Goal: Book appointment/travel/reservation

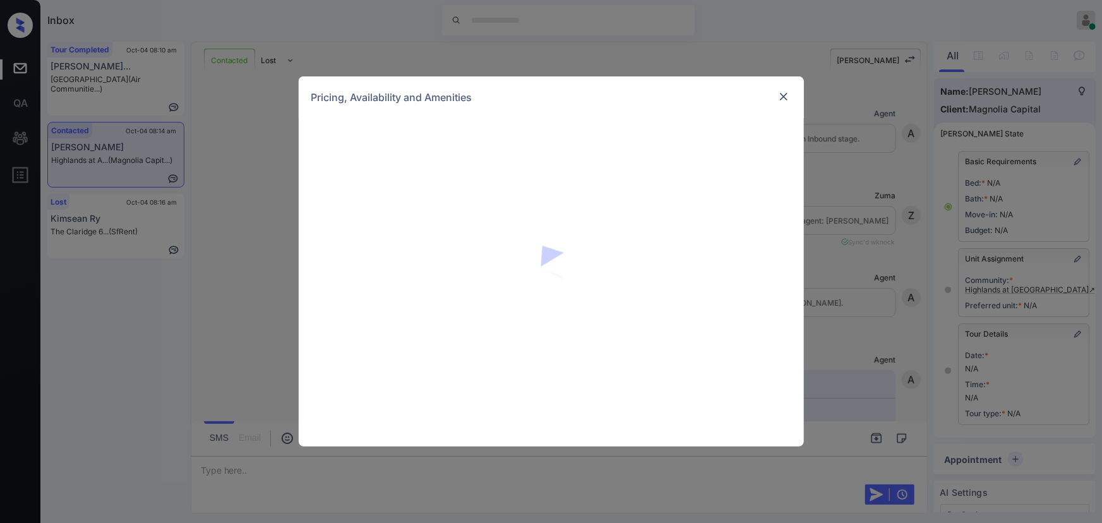
scroll to position [673, 0]
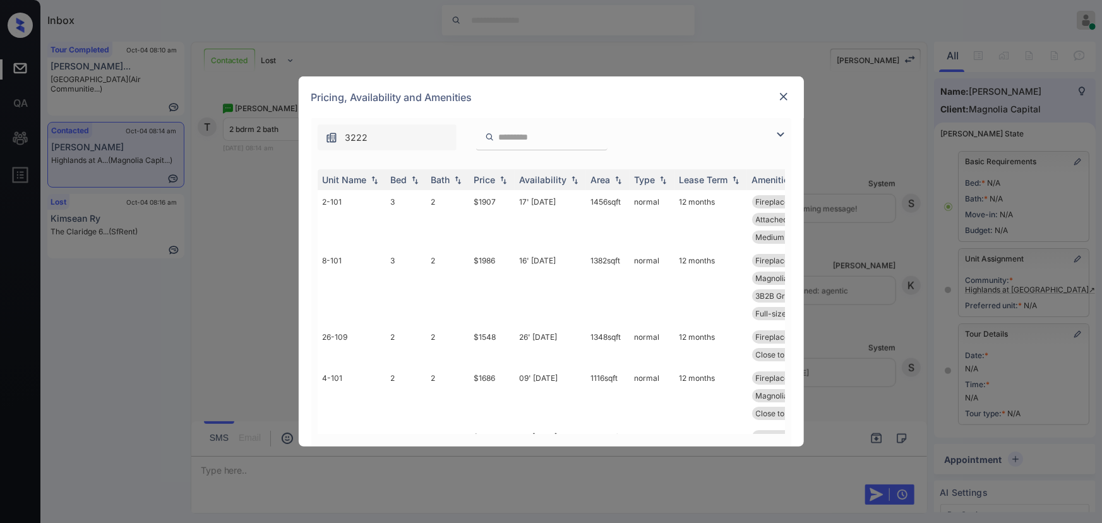
click at [781, 136] on img at bounding box center [780, 134] width 15 height 15
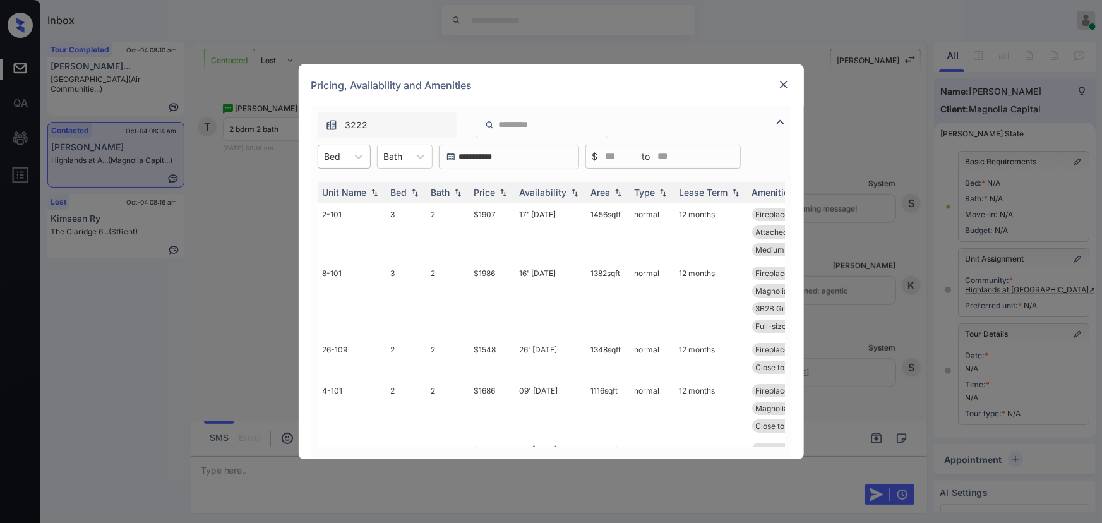
click at [344, 157] on div "Bed" at bounding box center [332, 156] width 29 height 18
click at [338, 208] on div "2" at bounding box center [344, 210] width 53 height 23
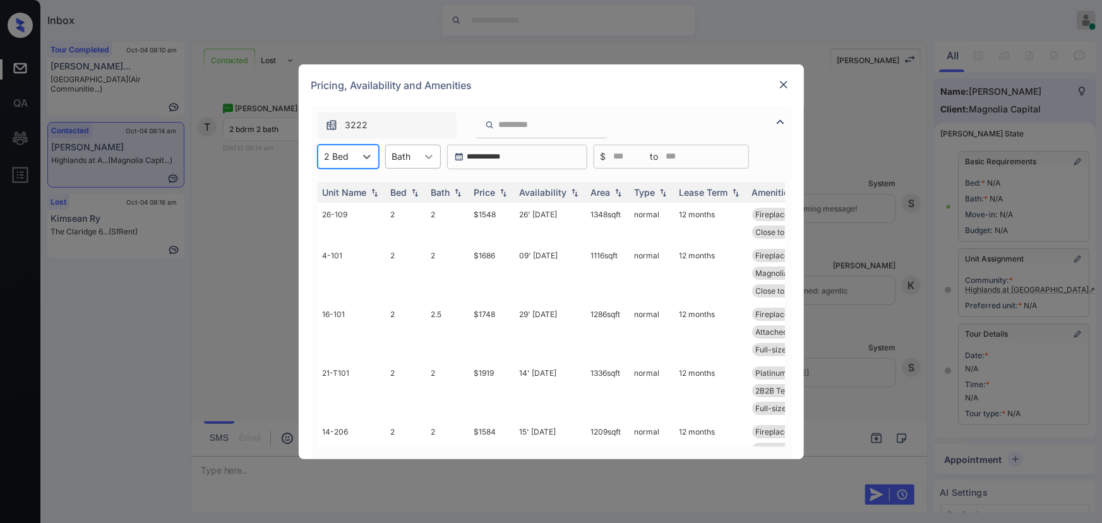
click at [423, 159] on icon at bounding box center [428, 156] width 13 height 13
click at [397, 208] on div "2" at bounding box center [413, 210] width 56 height 23
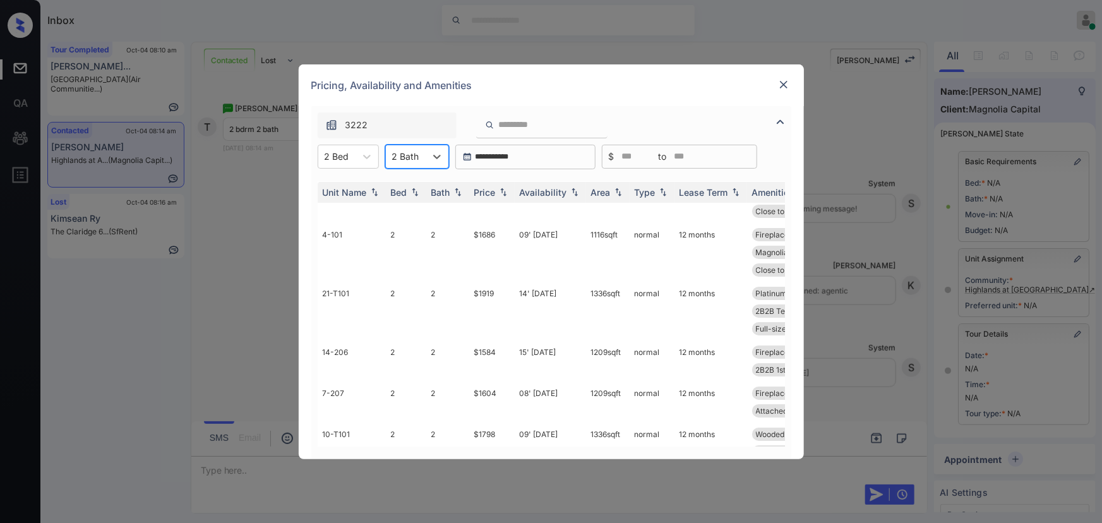
scroll to position [0, 0]
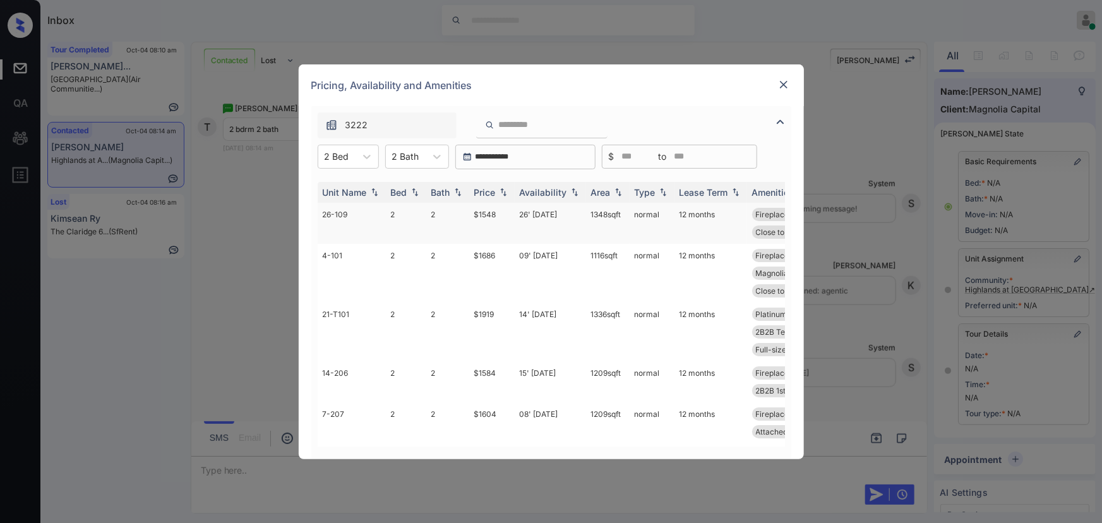
click at [532, 216] on td "26' Nov 25" at bounding box center [550, 223] width 71 height 41
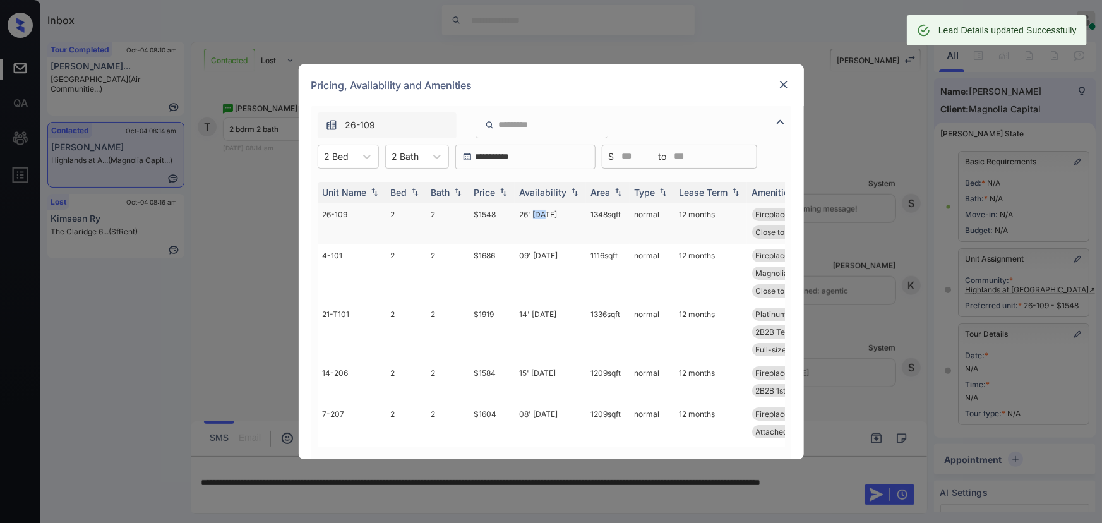
drag, startPoint x: 624, startPoint y: 212, endPoint x: 589, endPoint y: 212, distance: 35.4
click at [589, 212] on td "1348 sqft" at bounding box center [608, 223] width 44 height 41
copy td "1348 sqft"
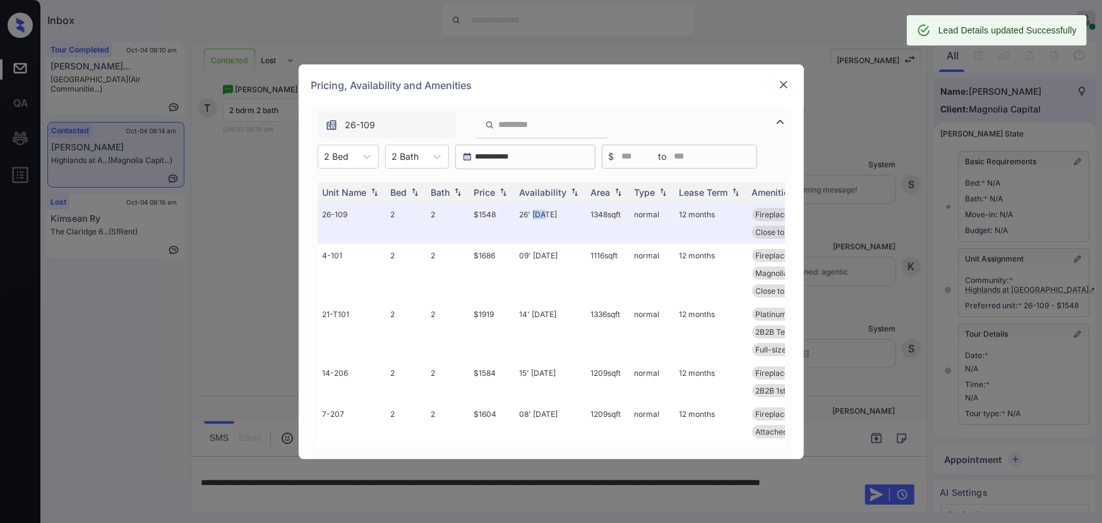
click at [782, 85] on img at bounding box center [783, 84] width 13 height 13
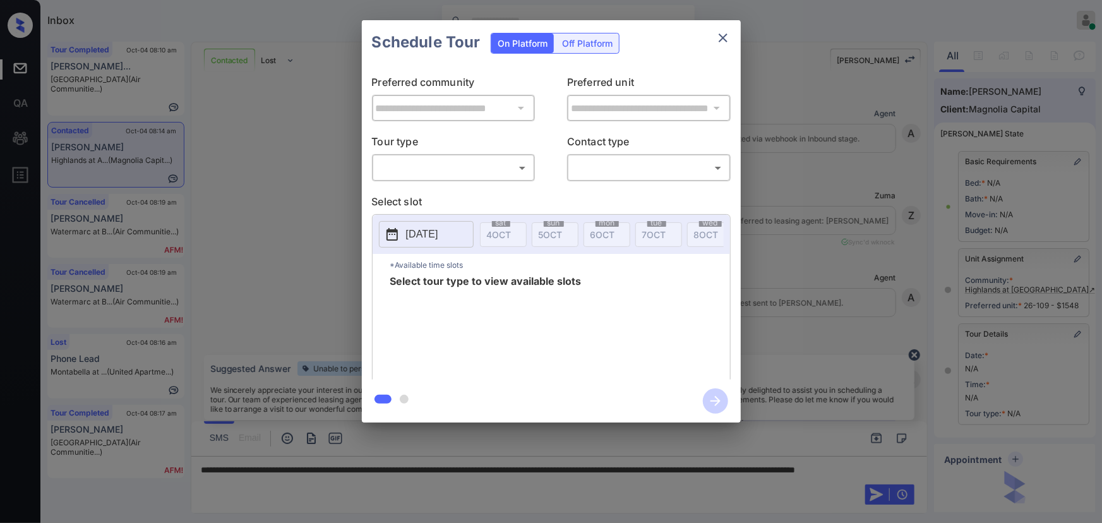
scroll to position [755, 0]
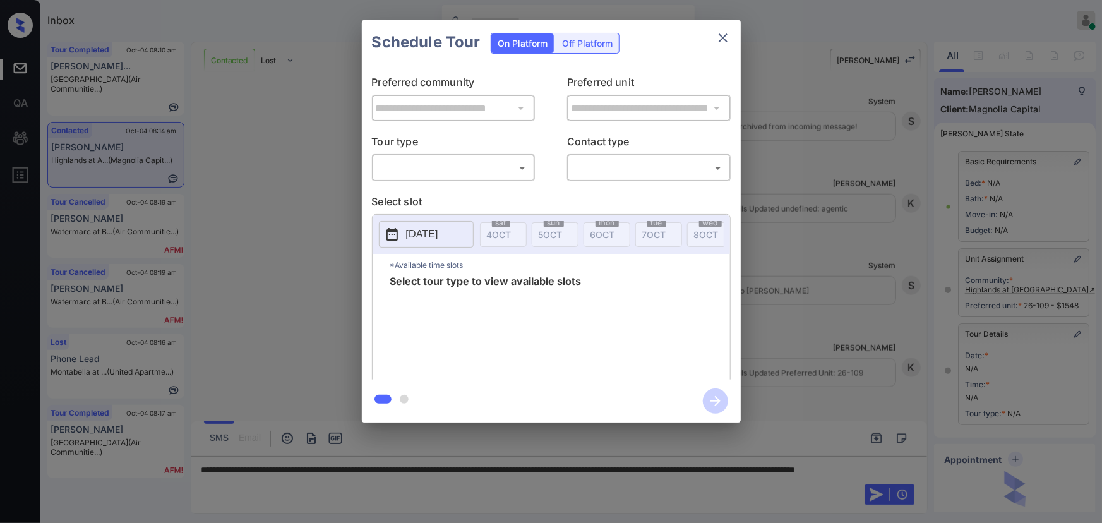
click at [448, 169] on body "Inbox Kenneth Umali Online Set yourself offline Set yourself on break Profile S…" at bounding box center [551, 261] width 1102 height 523
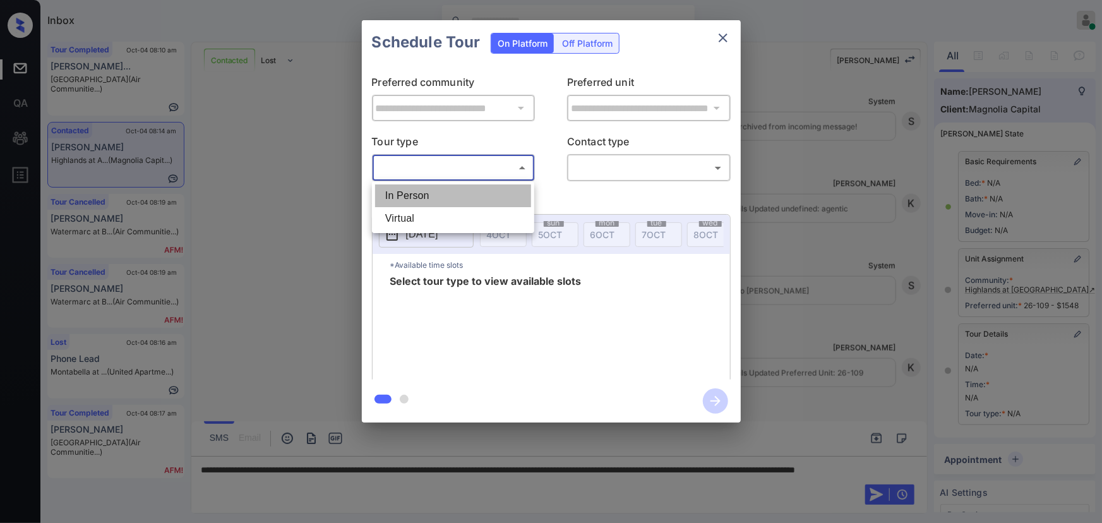
click at [440, 193] on li "In Person" at bounding box center [453, 195] width 156 height 23
type input "********"
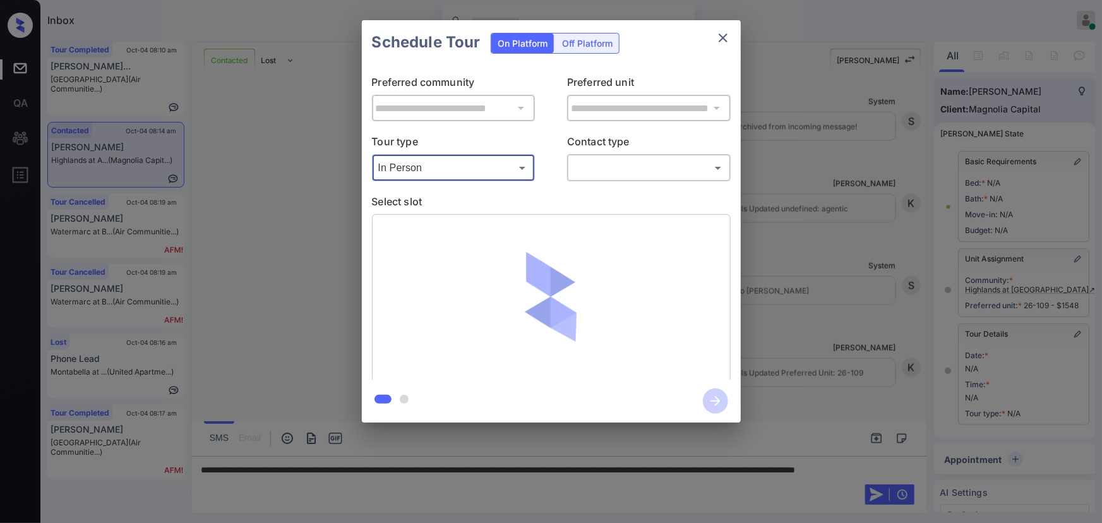
click at [631, 168] on body "Inbox Kenneth Umali Online Set yourself offline Set yourself on break Profile S…" at bounding box center [551, 261] width 1102 height 523
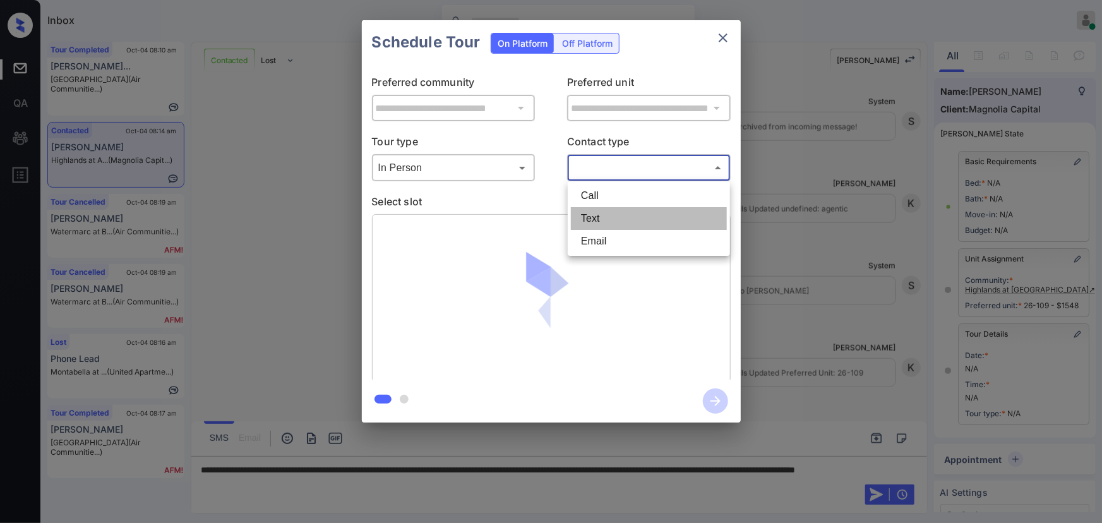
click at [602, 220] on li "Text" at bounding box center [649, 218] width 156 height 23
type input "****"
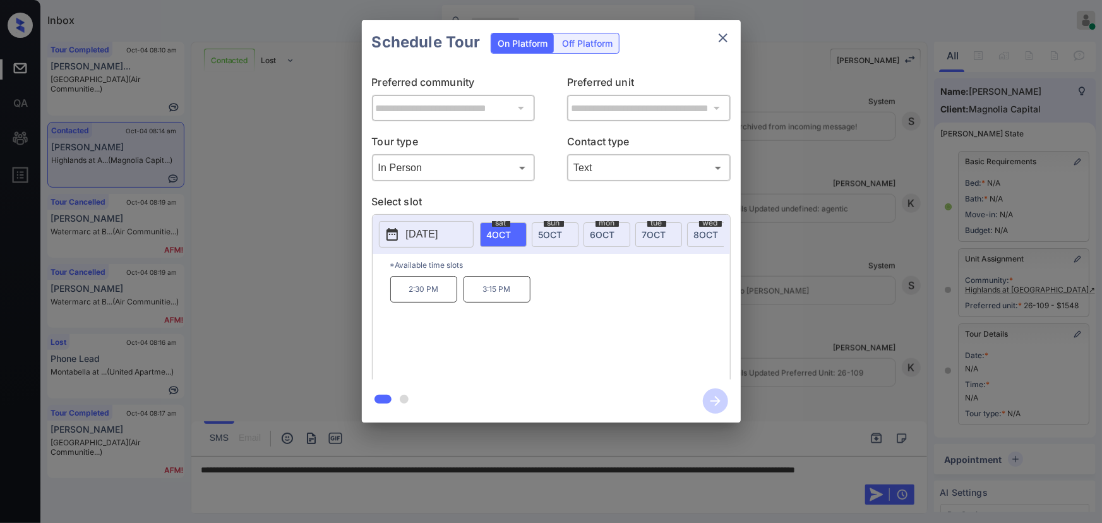
click at [546, 230] on span "5 OCT" at bounding box center [551, 234] width 24 height 11
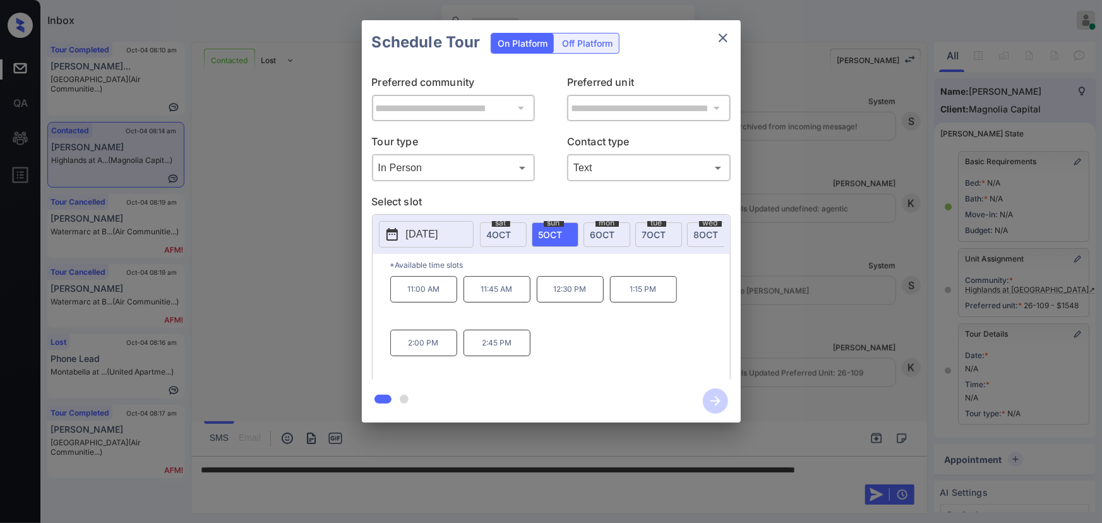
click at [439, 343] on p "2:00 PM" at bounding box center [423, 343] width 67 height 27
copy div "11:00 AM 11:45 AM 12:30 PM 1:15 PM 2:00 PM"
drag, startPoint x: 443, startPoint y: 343, endPoint x: 386, endPoint y: 374, distance: 65.3
click at [398, 289] on div "11:00 AM 11:45 AM 12:30 PM 1:15 PM 2:00 PM 2:45 PM" at bounding box center [560, 326] width 340 height 101
click at [356, 484] on div at bounding box center [551, 261] width 1102 height 523
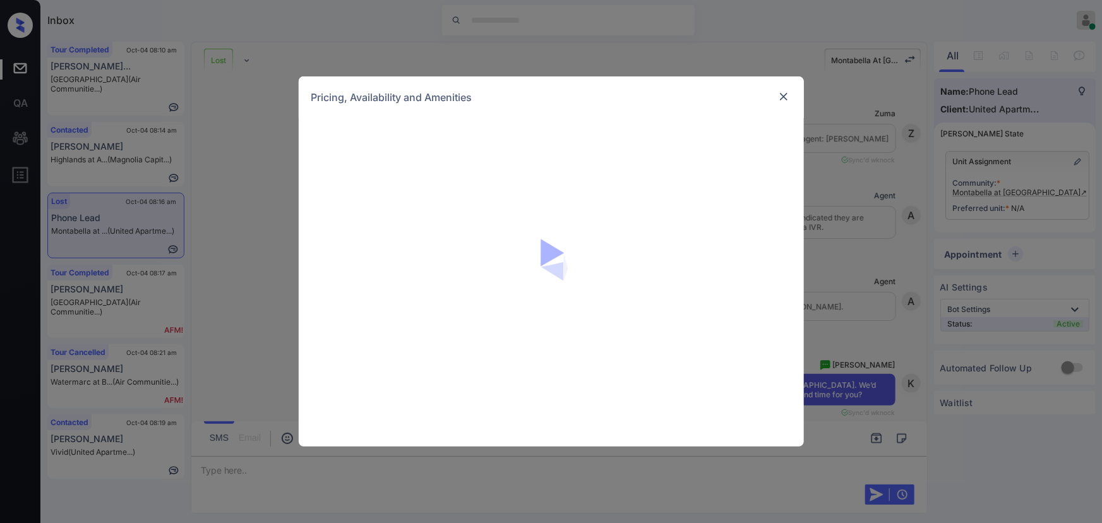
scroll to position [469, 0]
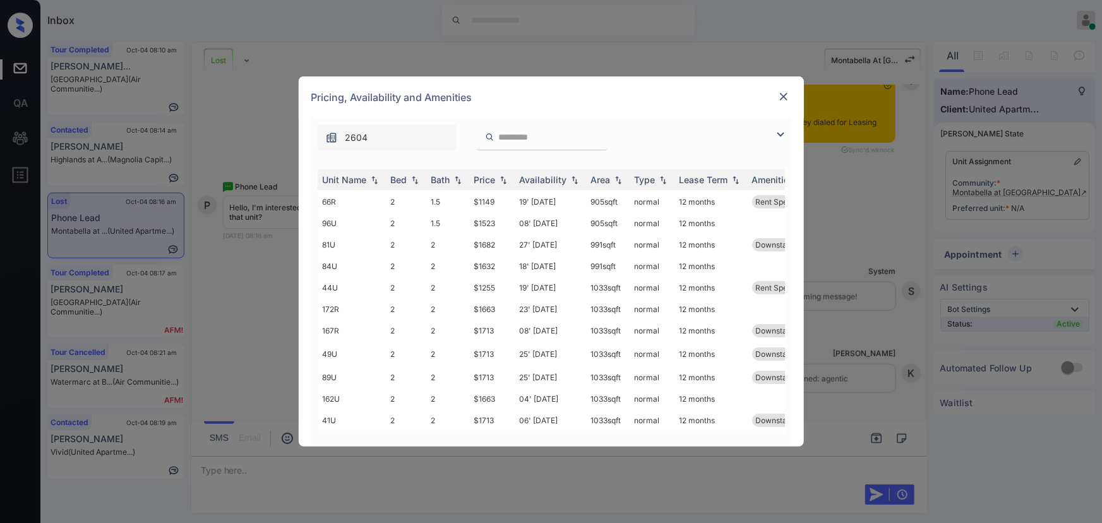
click at [782, 128] on img at bounding box center [780, 134] width 15 height 15
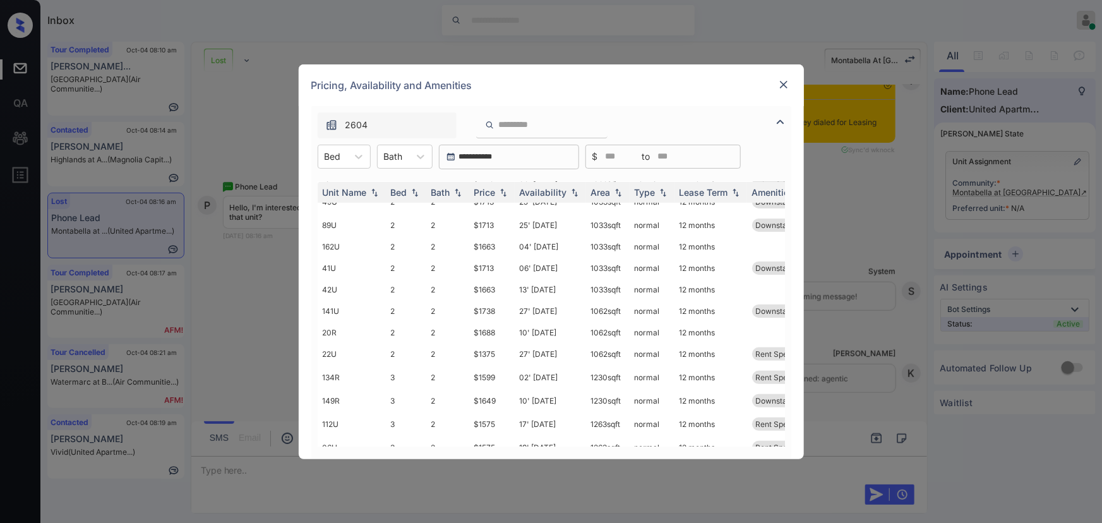
scroll to position [191, 0]
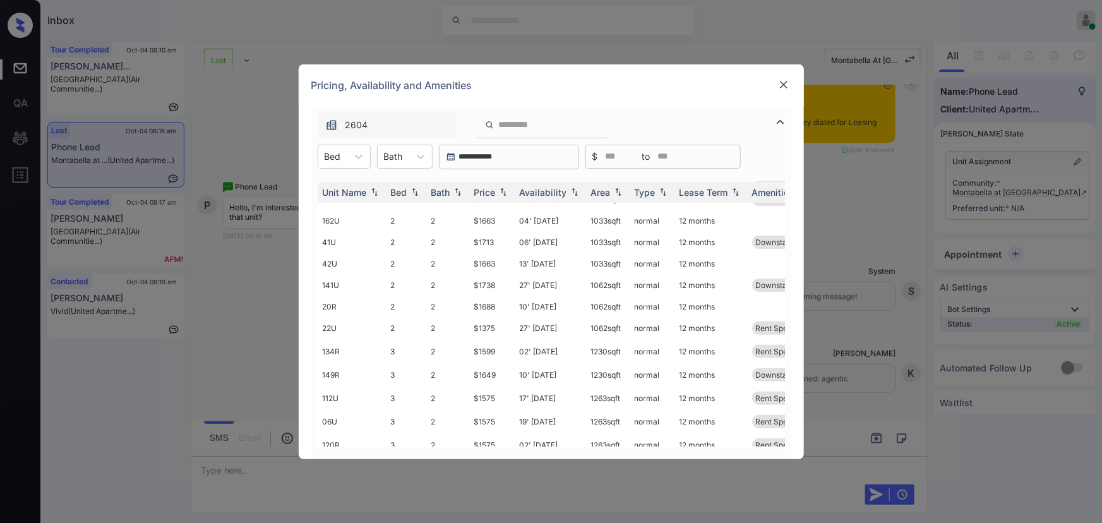
click at [785, 85] on img at bounding box center [783, 84] width 13 height 13
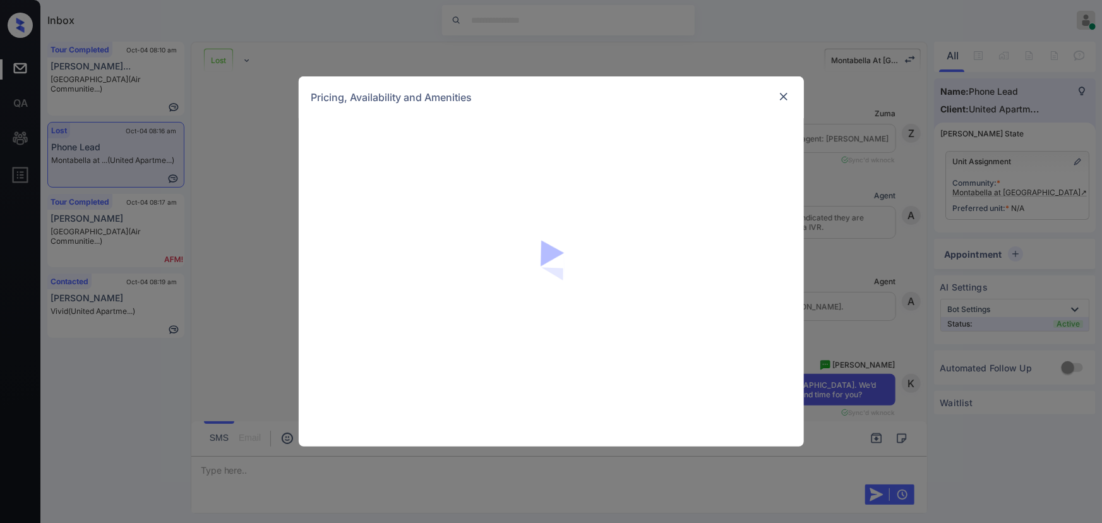
scroll to position [431, 0]
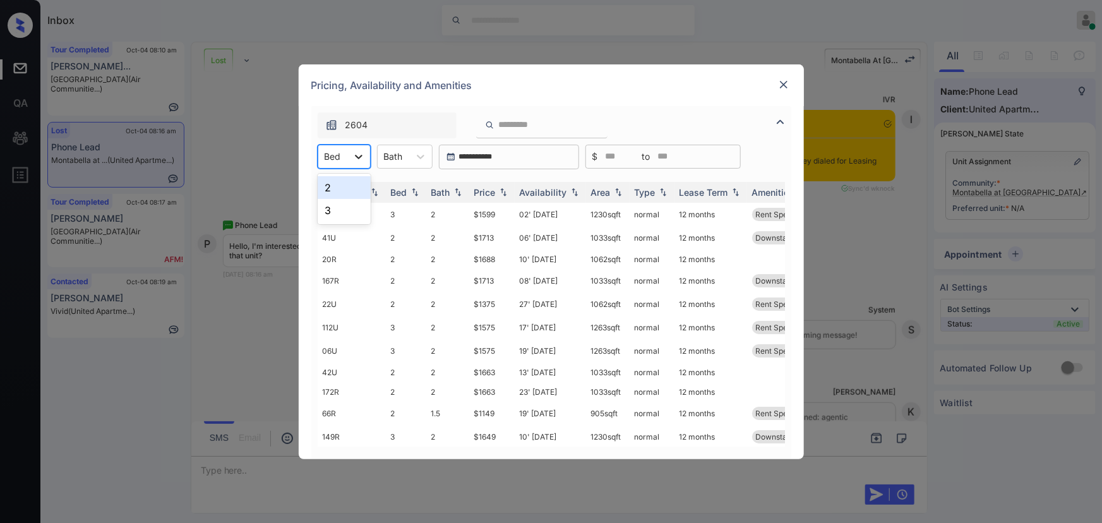
click at [354, 151] on icon at bounding box center [358, 156] width 13 height 13
click at [345, 192] on div "2" at bounding box center [344, 187] width 53 height 23
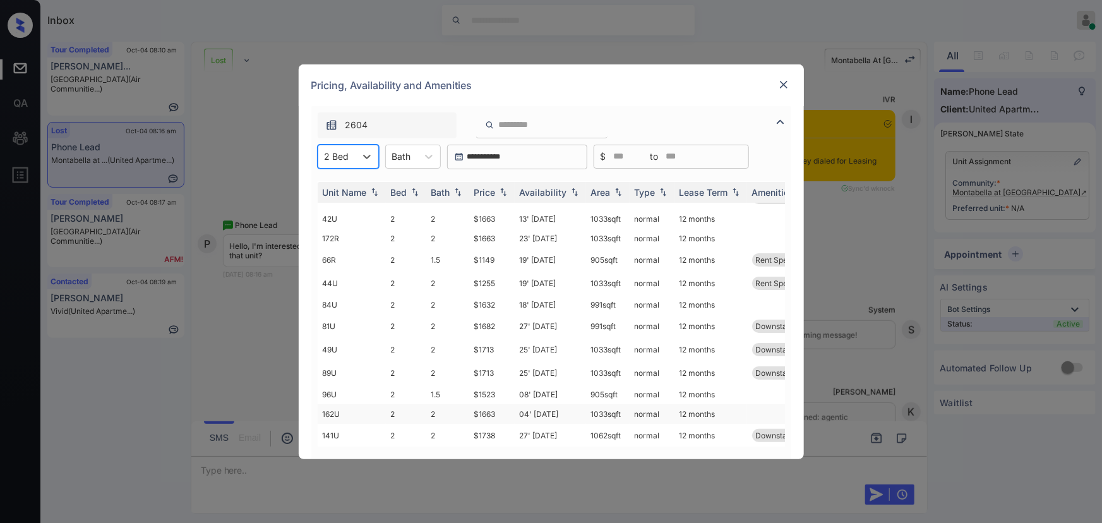
scroll to position [90, 0]
click at [362, 160] on icon at bounding box center [367, 156] width 13 height 13
click at [339, 204] on div "3" at bounding box center [348, 210] width 61 height 23
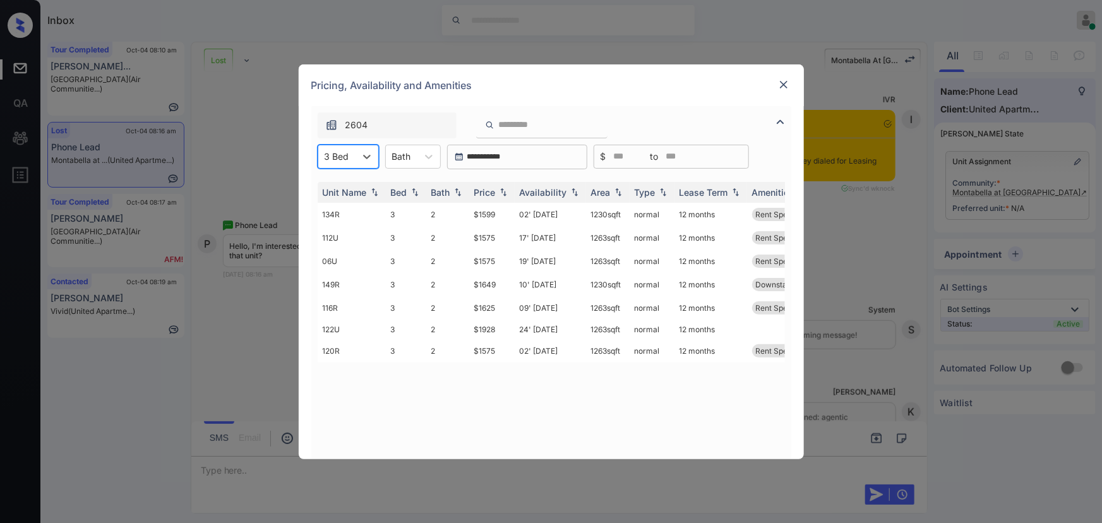
scroll to position [0, 0]
click at [782, 85] on img at bounding box center [783, 84] width 13 height 13
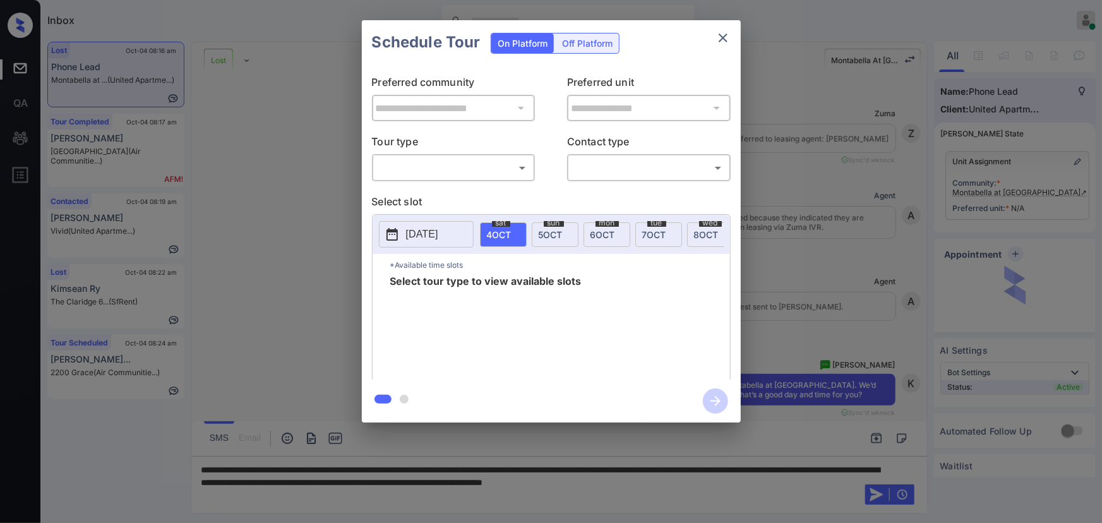
scroll to position [434, 0]
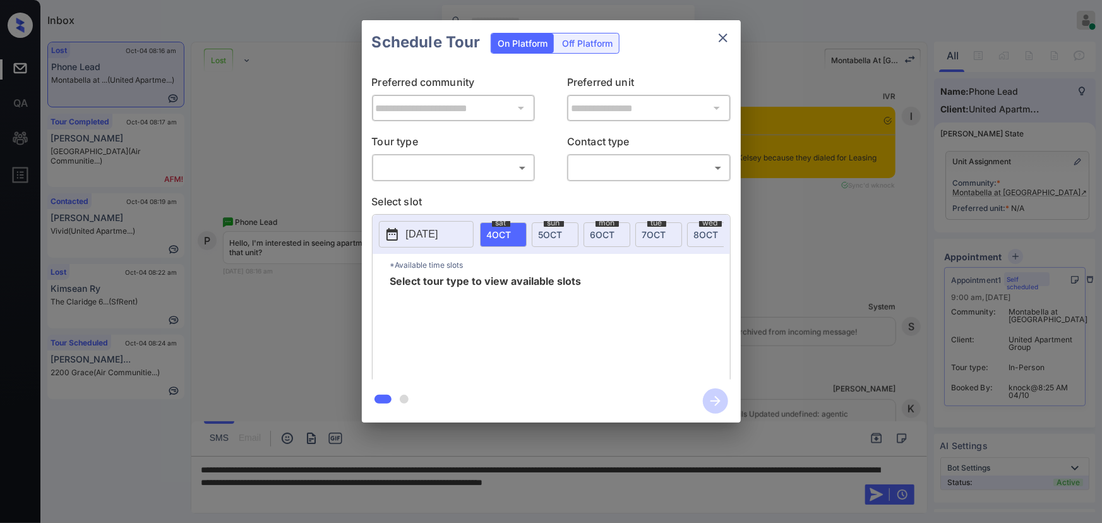
click at [483, 164] on body "Inbox [PERSON_NAME] Online Set yourself offline Set yourself on break Profile S…" at bounding box center [551, 261] width 1102 height 523
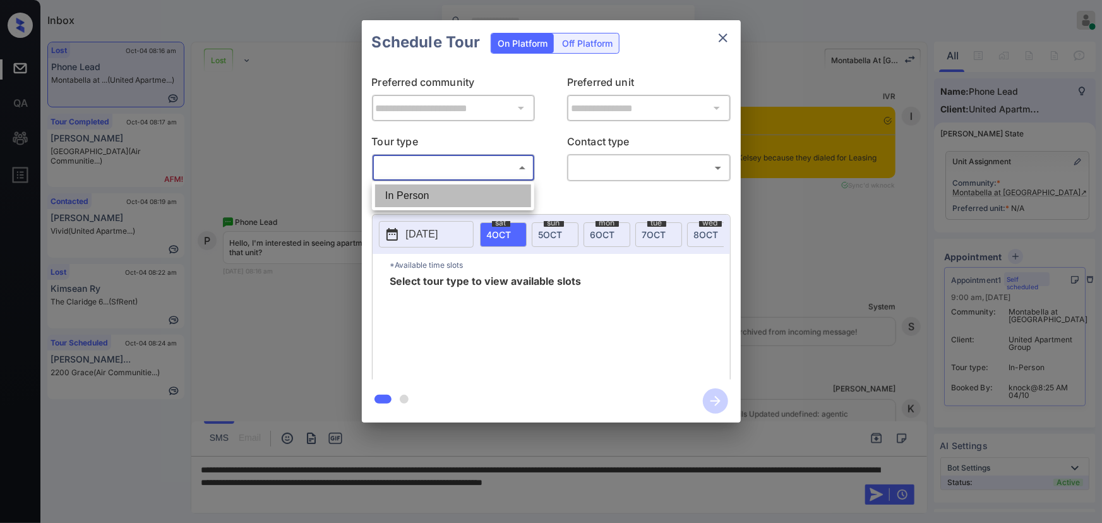
click at [467, 193] on li "In Person" at bounding box center [453, 195] width 156 height 23
type input "********"
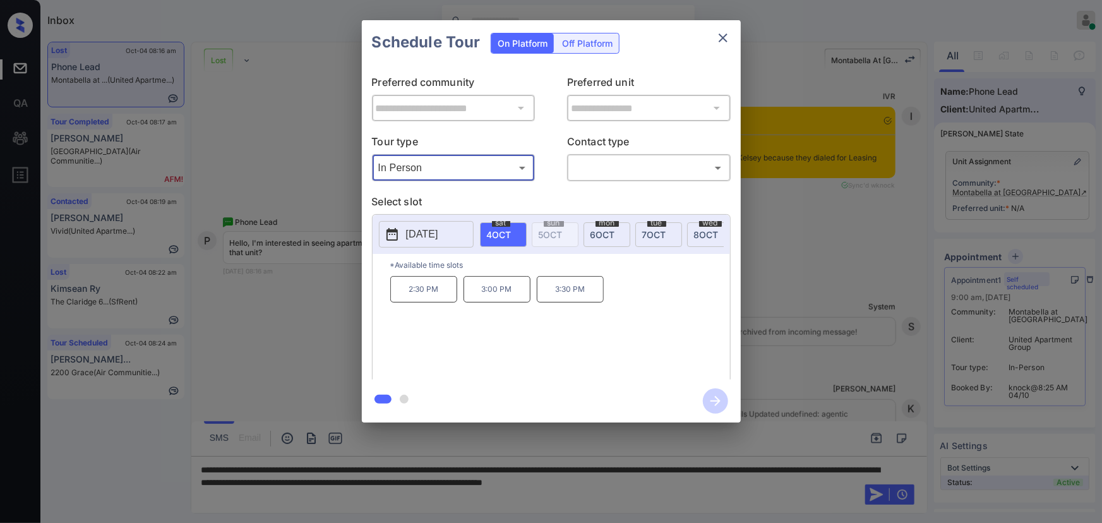
click at [775, 487] on div at bounding box center [551, 261] width 1102 height 523
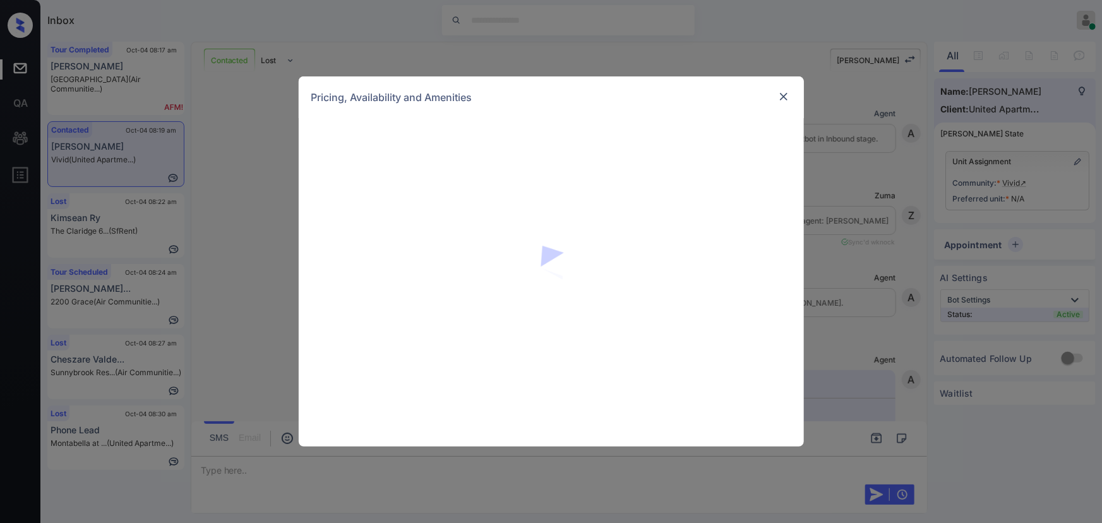
scroll to position [399, 0]
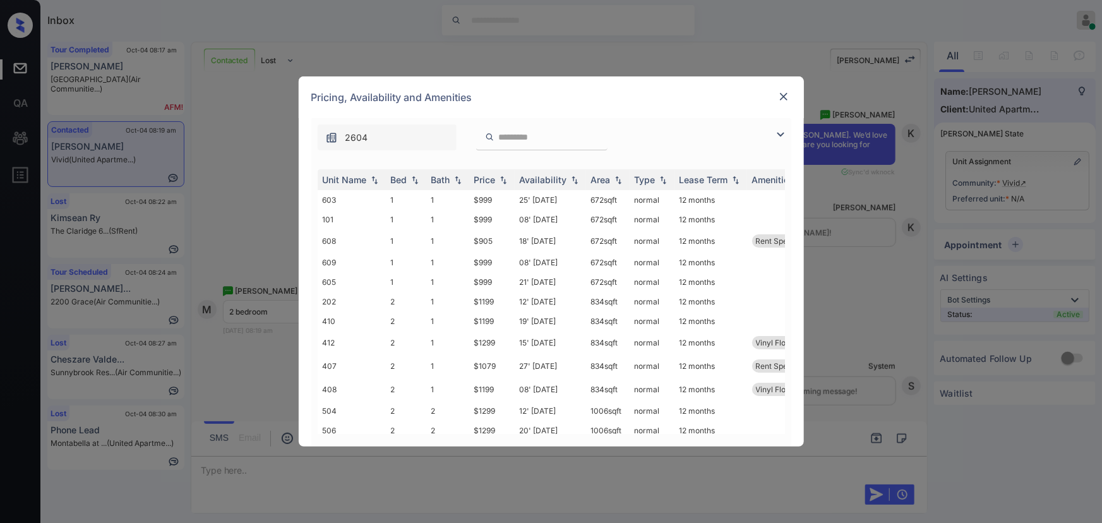
click at [783, 137] on img at bounding box center [780, 134] width 15 height 15
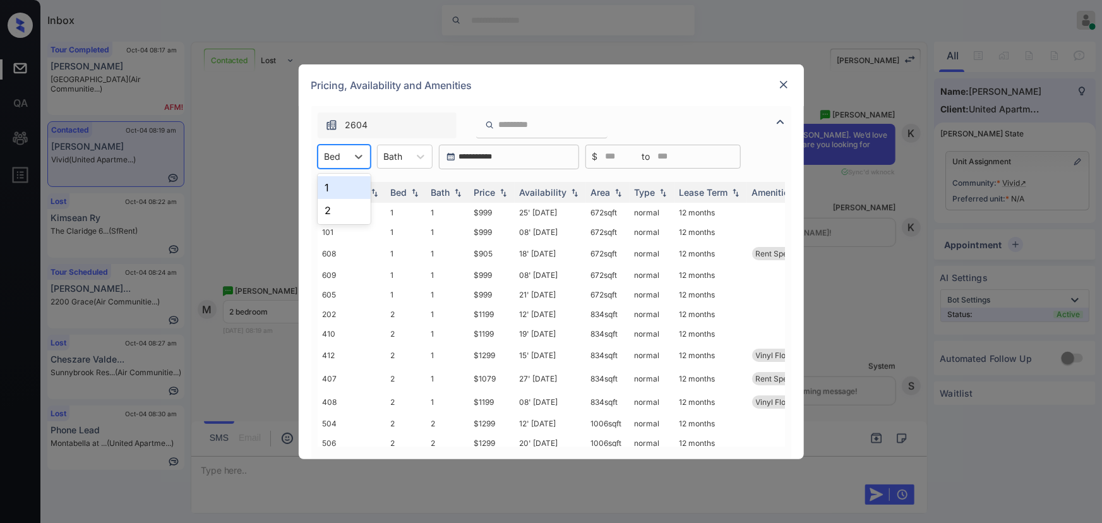
click at [328, 153] on div at bounding box center [333, 156] width 16 height 13
click at [334, 211] on div "2" at bounding box center [344, 210] width 53 height 23
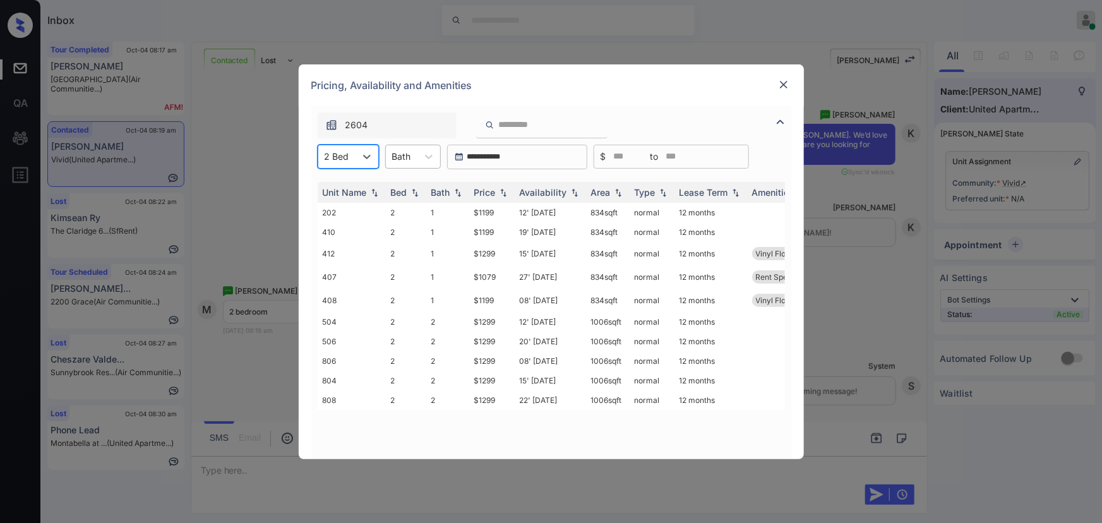
click at [403, 157] on div at bounding box center [401, 156] width 19 height 13
click at [405, 188] on div "1" at bounding box center [413, 187] width 56 height 23
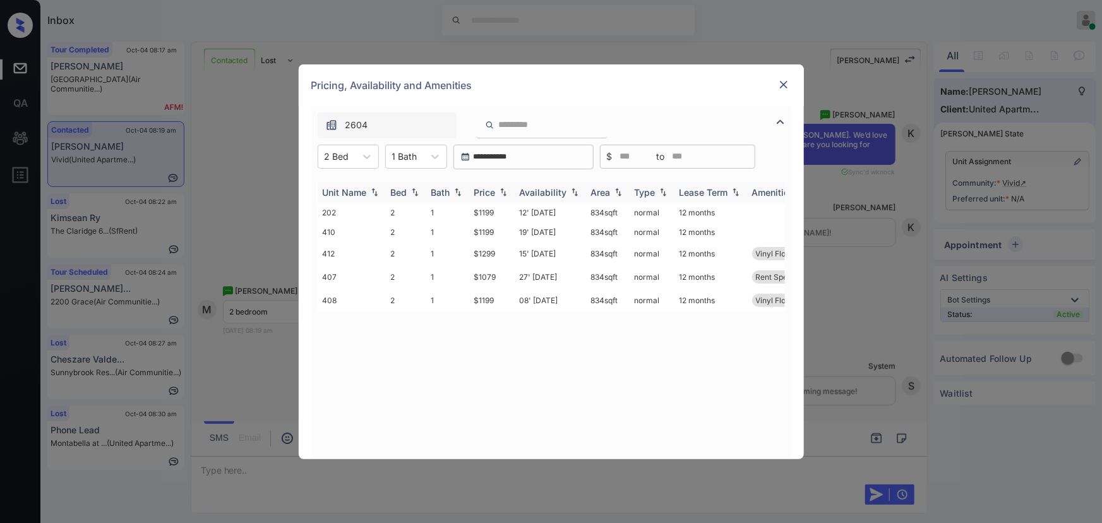
click at [497, 195] on img at bounding box center [503, 192] width 13 height 9
click at [498, 195] on img at bounding box center [503, 192] width 13 height 9
click at [497, 215] on td "$1079" at bounding box center [491, 214] width 45 height 23
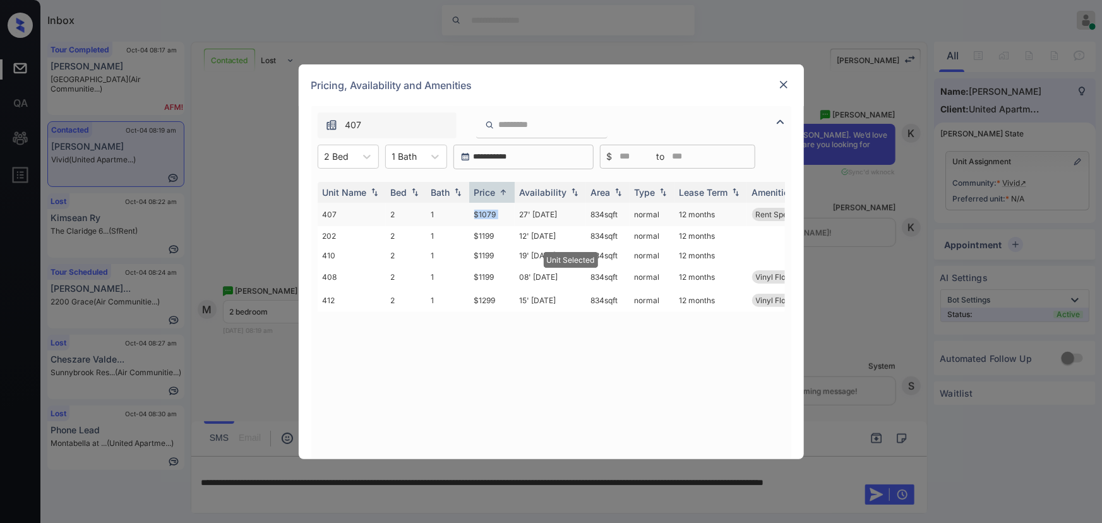
click at [497, 215] on td "$1079" at bounding box center [491, 214] width 45 height 23
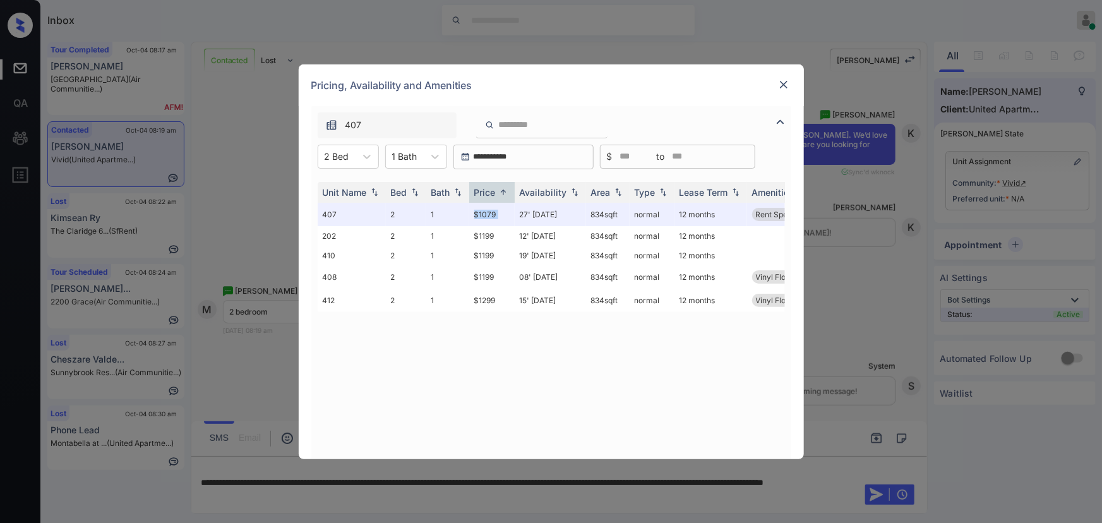
click at [781, 85] on img at bounding box center [783, 84] width 13 height 13
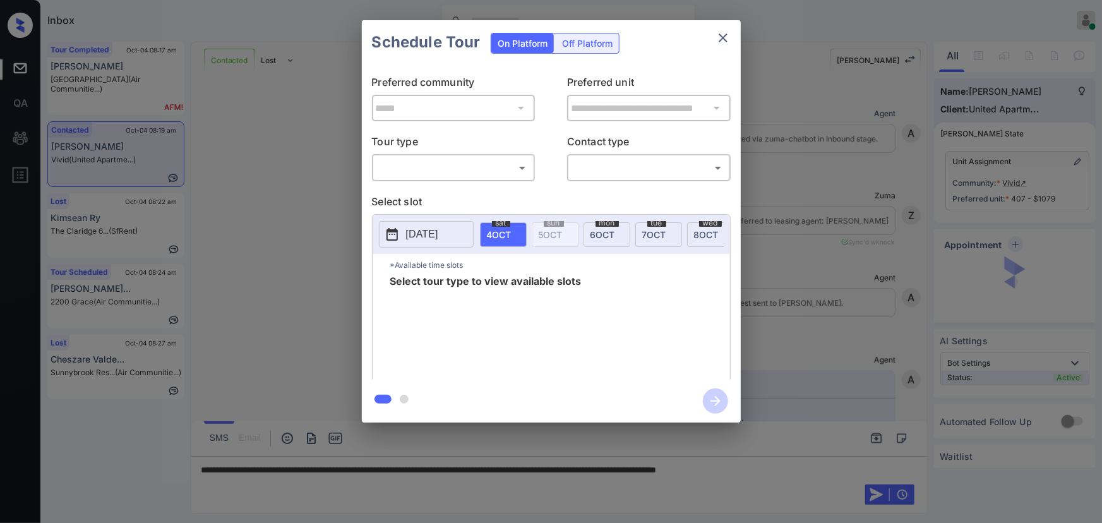
scroll to position [673, 0]
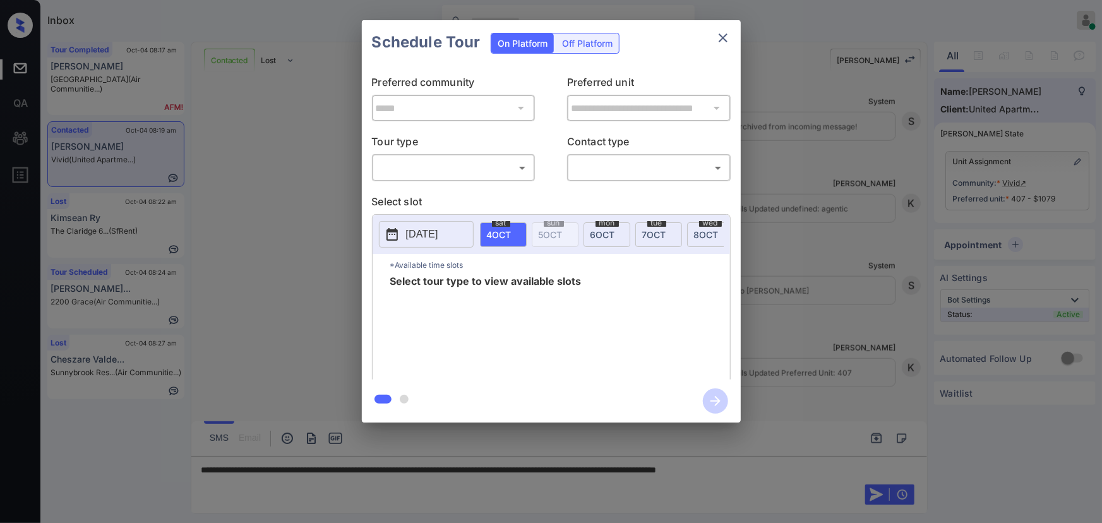
click at [469, 174] on body "Inbox Kenneth Umali Online Set yourself offline Set yourself on break Profile S…" at bounding box center [551, 261] width 1102 height 523
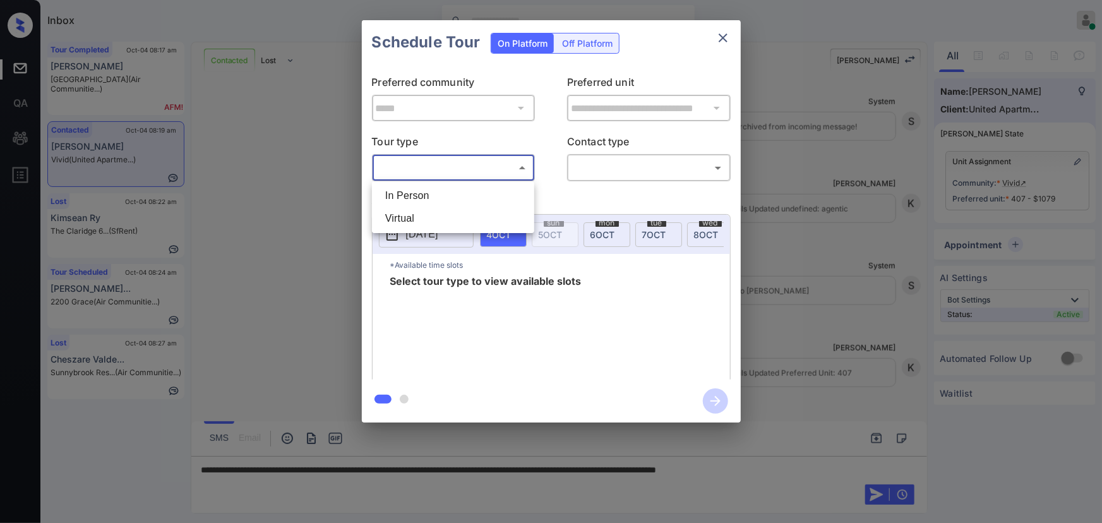
drag, startPoint x: 450, startPoint y: 193, endPoint x: 611, endPoint y: 193, distance: 161.0
click at [449, 193] on li "In Person" at bounding box center [453, 195] width 156 height 23
type input "********"
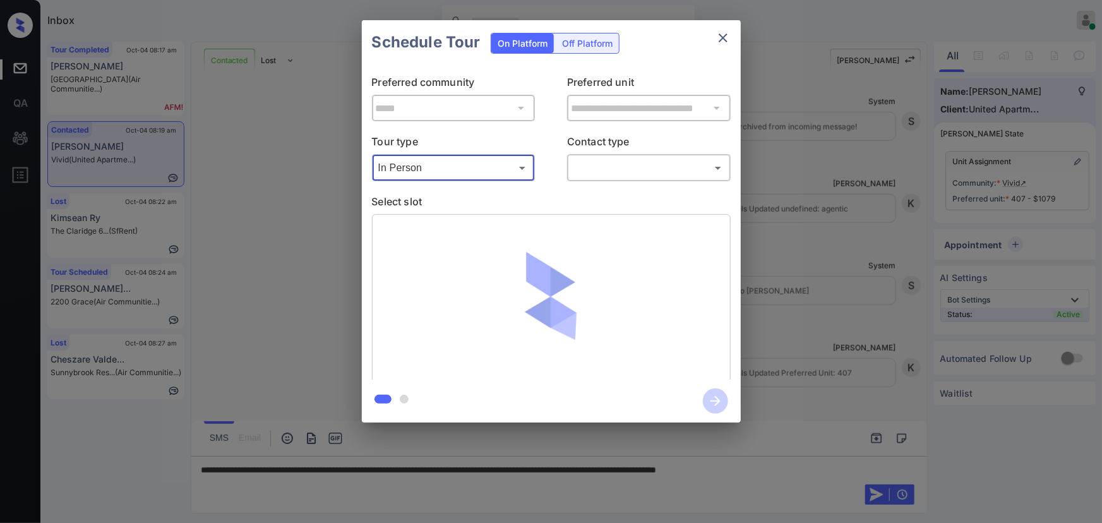
click at [655, 167] on body "Inbox Kenneth Umali Online Set yourself offline Set yourself on break Profile S…" at bounding box center [551, 261] width 1102 height 523
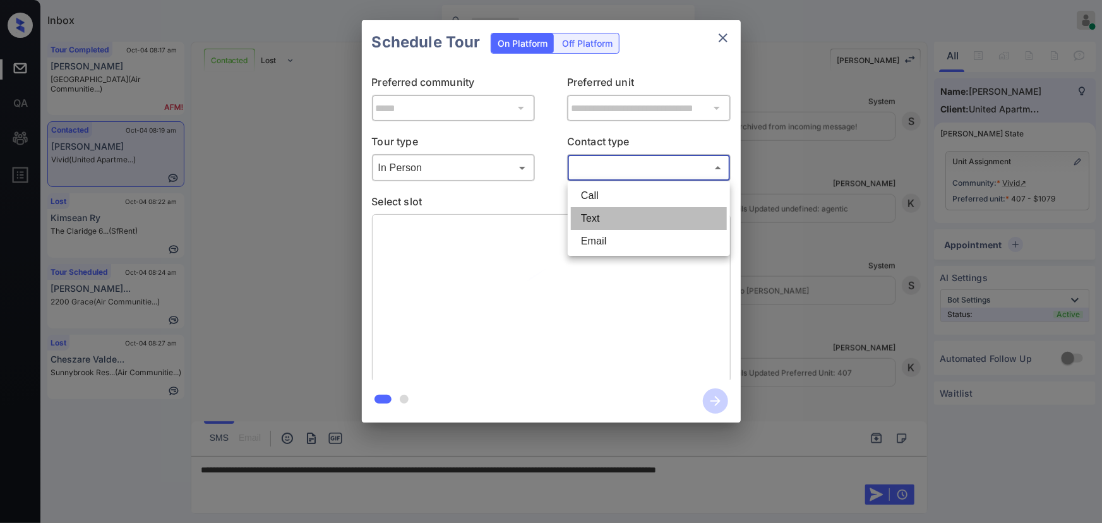
click at [608, 216] on li "Text" at bounding box center [649, 218] width 156 height 23
type input "****"
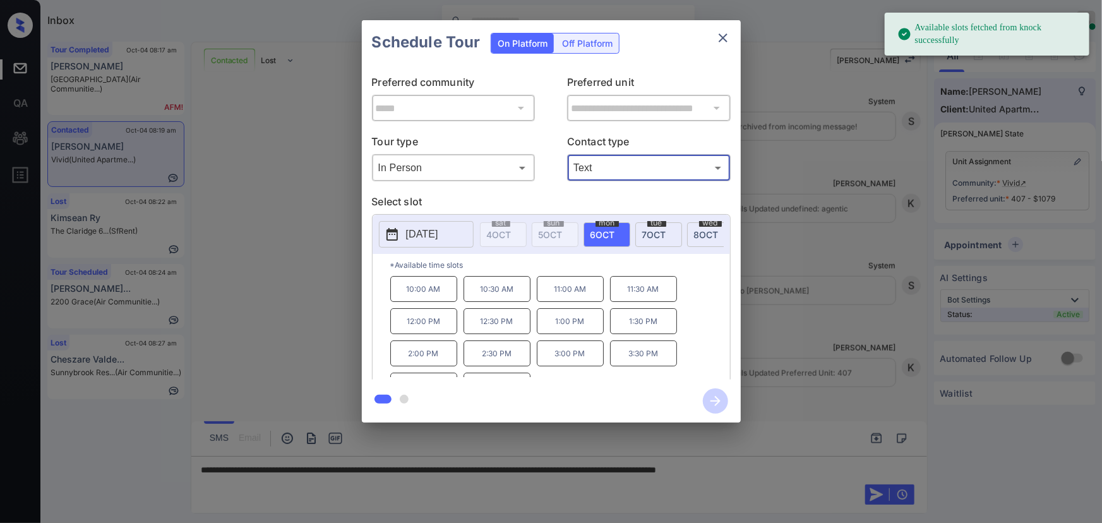
click at [611, 232] on span "6 OCT" at bounding box center [602, 234] width 25 height 11
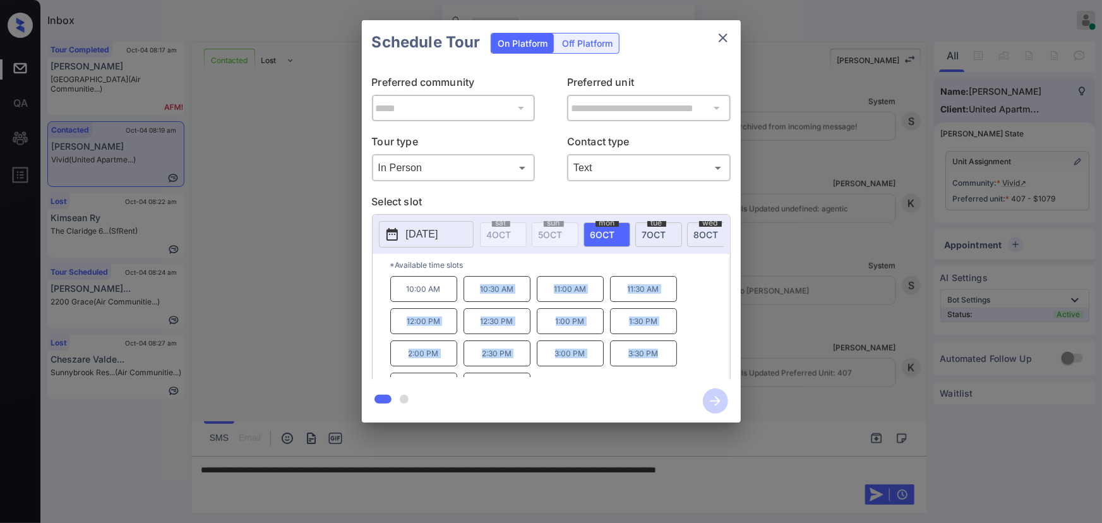
drag, startPoint x: 655, startPoint y: 358, endPoint x: 474, endPoint y: 297, distance: 191.3
click at [474, 297] on div "10:00 AM 10:30 AM 11:00 AM 11:30 AM 12:00 PM 12:30 PM 1:00 PM 1:30 PM 2:00 PM 2…" at bounding box center [560, 326] width 340 height 101
copy div "10:30 AM 11:00 AM 11:30 AM 12:00 PM 12:30 PM 1:00 PM 1:30 PM 2:00 PM 2:30 PM 3:…"
click at [841, 464] on div at bounding box center [551, 261] width 1102 height 523
